Goal: Answer question/provide support: Share knowledge or assist other users

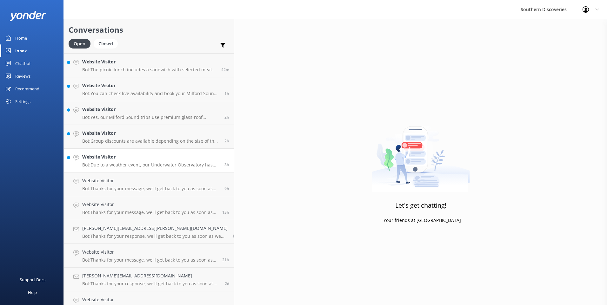
scroll to position [33, 0]
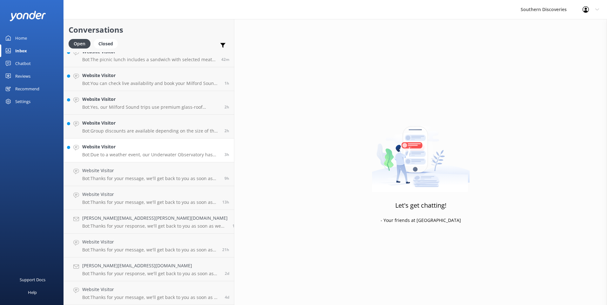
click at [132, 144] on h4 "Website Visitor" at bounding box center [151, 147] width 138 height 7
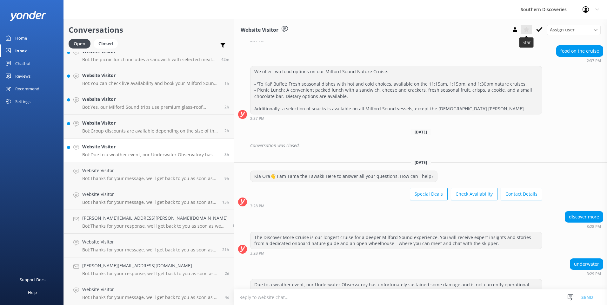
scroll to position [198, 0]
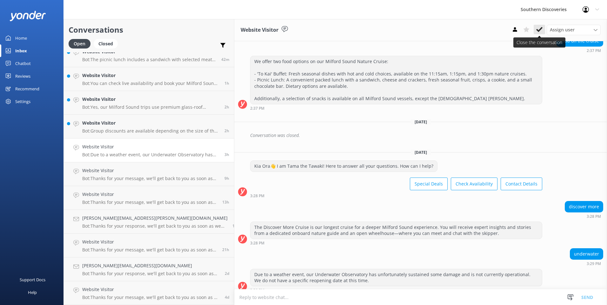
click at [538, 31] on use at bounding box center [539, 29] width 6 height 5
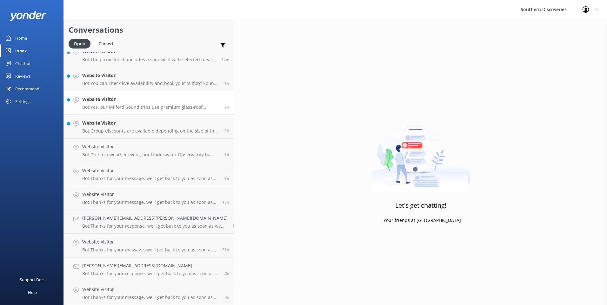
scroll to position [9, 0]
click at [118, 128] on p "Bot: Yes, our Milford Sound trips use premium glass-roof coaches, ensuring you …" at bounding box center [151, 131] width 138 height 6
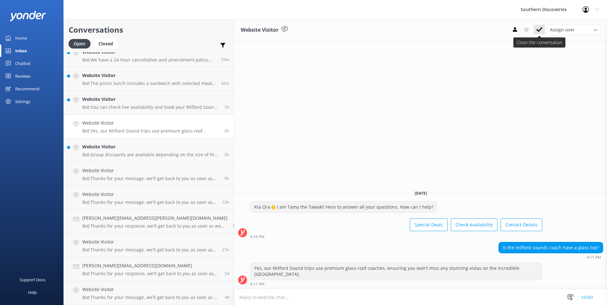
click at [540, 30] on use at bounding box center [539, 29] width 6 height 5
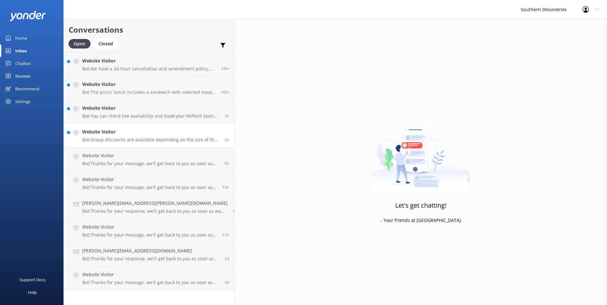
click at [126, 141] on p "Bot: Group discounts are available depending on the size of the group, the prod…" at bounding box center [151, 140] width 138 height 6
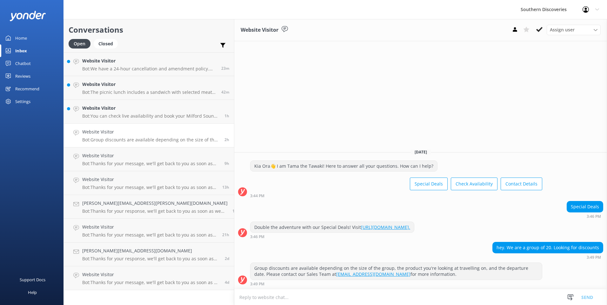
click at [537, 26] on icon at bounding box center [539, 29] width 6 height 6
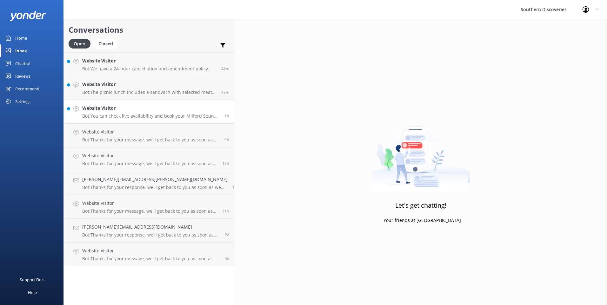
drag, startPoint x: 128, startPoint y: 114, endPoint x: 138, endPoint y: 109, distance: 11.8
click at [128, 113] on p "Bot: You can check live availability and book your Milford Sound adventure on o…" at bounding box center [151, 116] width 138 height 6
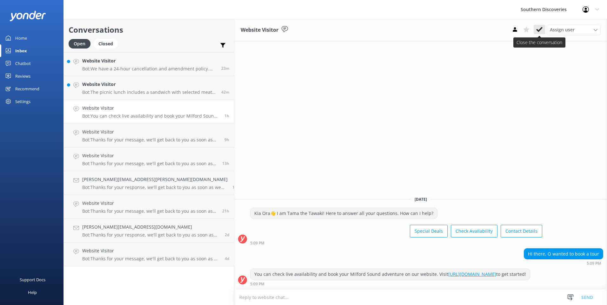
click at [539, 30] on icon at bounding box center [539, 29] width 6 height 6
click at [117, 89] on div "Website Visitor Bot: The picnic lunch includes a sandwich with selected meat (c…" at bounding box center [149, 88] width 134 height 14
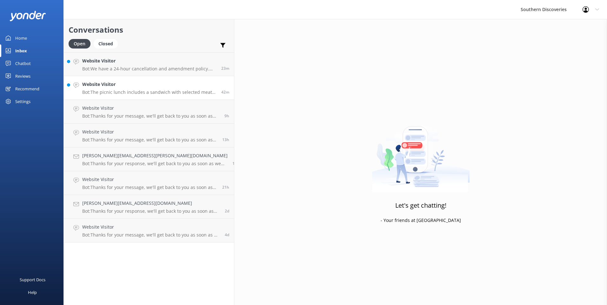
click at [134, 87] on h4 "Website Visitor" at bounding box center [149, 84] width 134 height 7
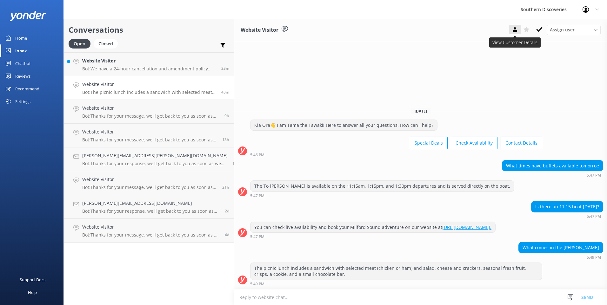
drag, startPoint x: 539, startPoint y: 29, endPoint x: 512, endPoint y: 30, distance: 27.0
click at [539, 29] on icon at bounding box center [539, 29] width 6 height 6
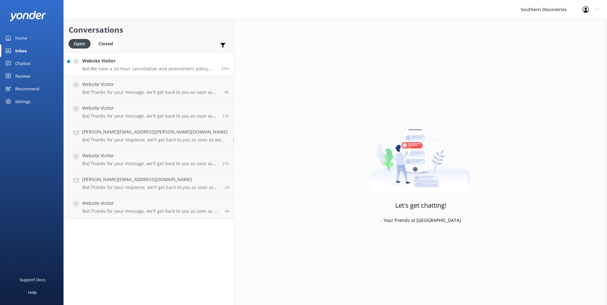
click at [120, 64] on h4 "Website Visitor" at bounding box center [149, 60] width 134 height 7
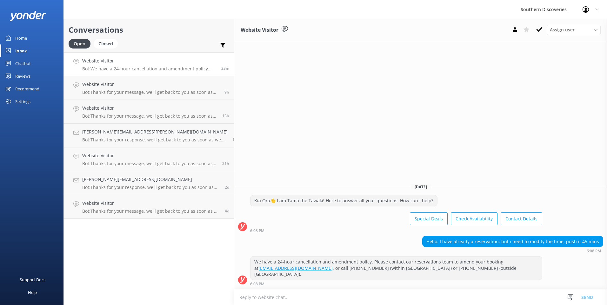
drag, startPoint x: 540, startPoint y: 29, endPoint x: 534, endPoint y: 29, distance: 5.8
click at [540, 29] on icon at bounding box center [539, 29] width 6 height 6
